Goal: Information Seeking & Learning: Find specific fact

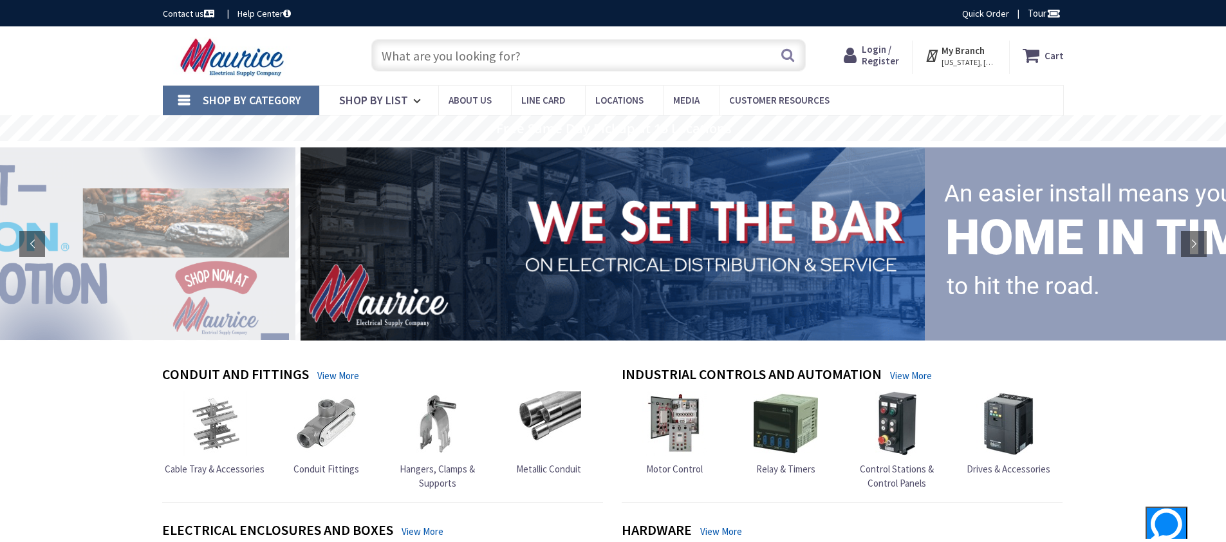
click at [440, 52] on input "text" at bounding box center [588, 55] width 434 height 32
paste input "LUMENWERX REVPSIB-PMO-LED:80-1000-40-60-40-4F T-UNV-D1-1-53WAC36-W 4FT LINEAR L…"
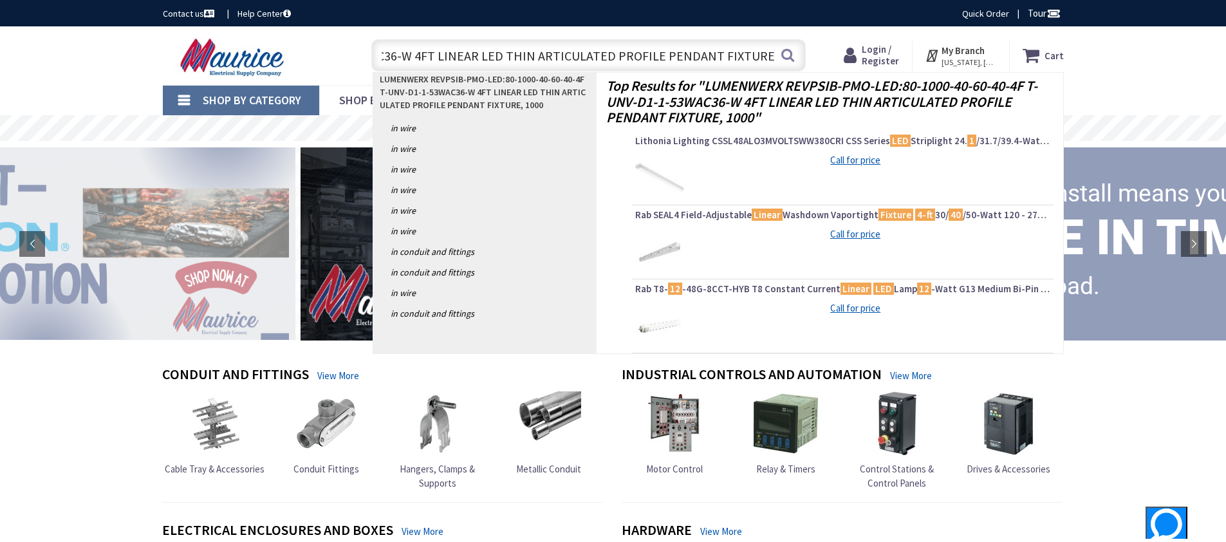
click at [452, 58] on input "LUMENWERX REVPSIB-PMO-LED:80-1000-40-60-40-4F T-UNV-D1-1-53WAC36-W 4FT LINEAR L…" at bounding box center [588, 55] width 434 height 32
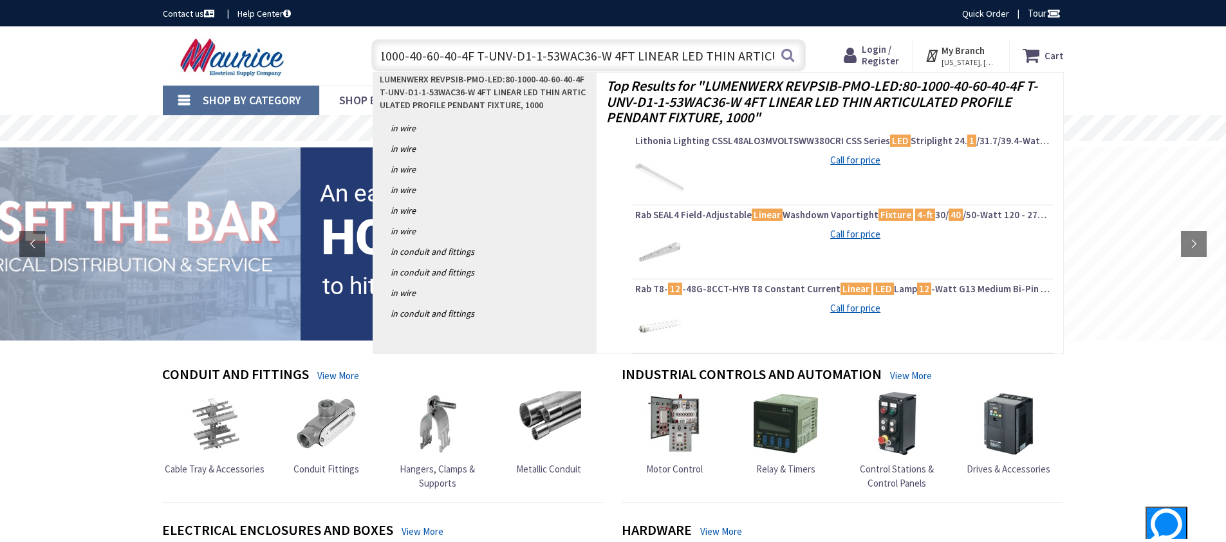
scroll to position [0, 2]
type input "LUMENWERX REVPSIB-PMO-LED:90-1000-40-60-40-4F T-UNV-D1-1-53WAC36-W 4FT LINEAR L…"
